Goal: Information Seeking & Learning: Learn about a topic

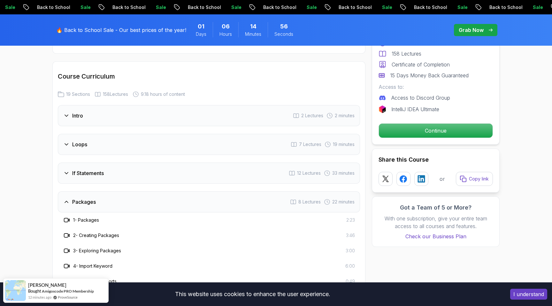
scroll to position [809, 0]
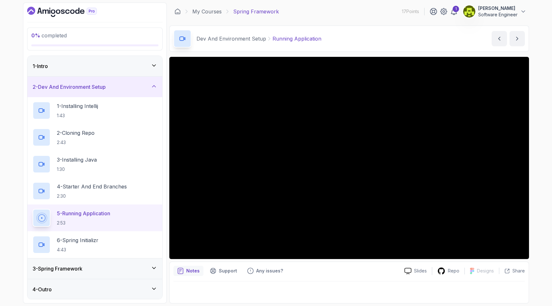
scroll to position [1, 0]
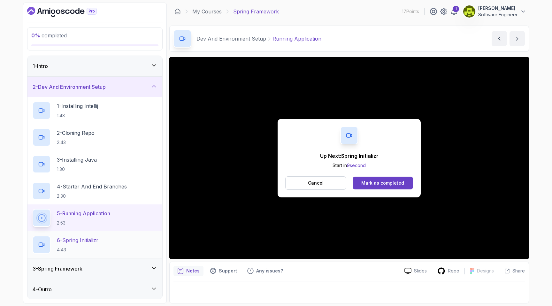
click at [82, 244] on p "6 - Spring Initializr" at bounding box center [78, 241] width 42 height 8
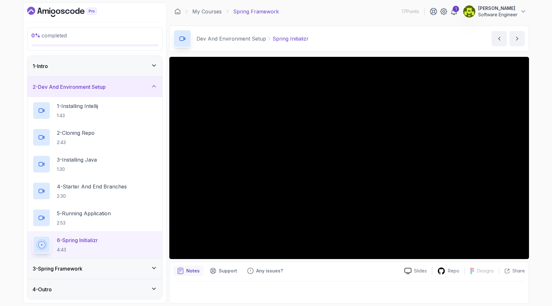
click at [33, 236] on button "6 - Spring Initializr 4:43" at bounding box center [95, 245] width 125 height 18
